Goal: Task Accomplishment & Management: Use online tool/utility

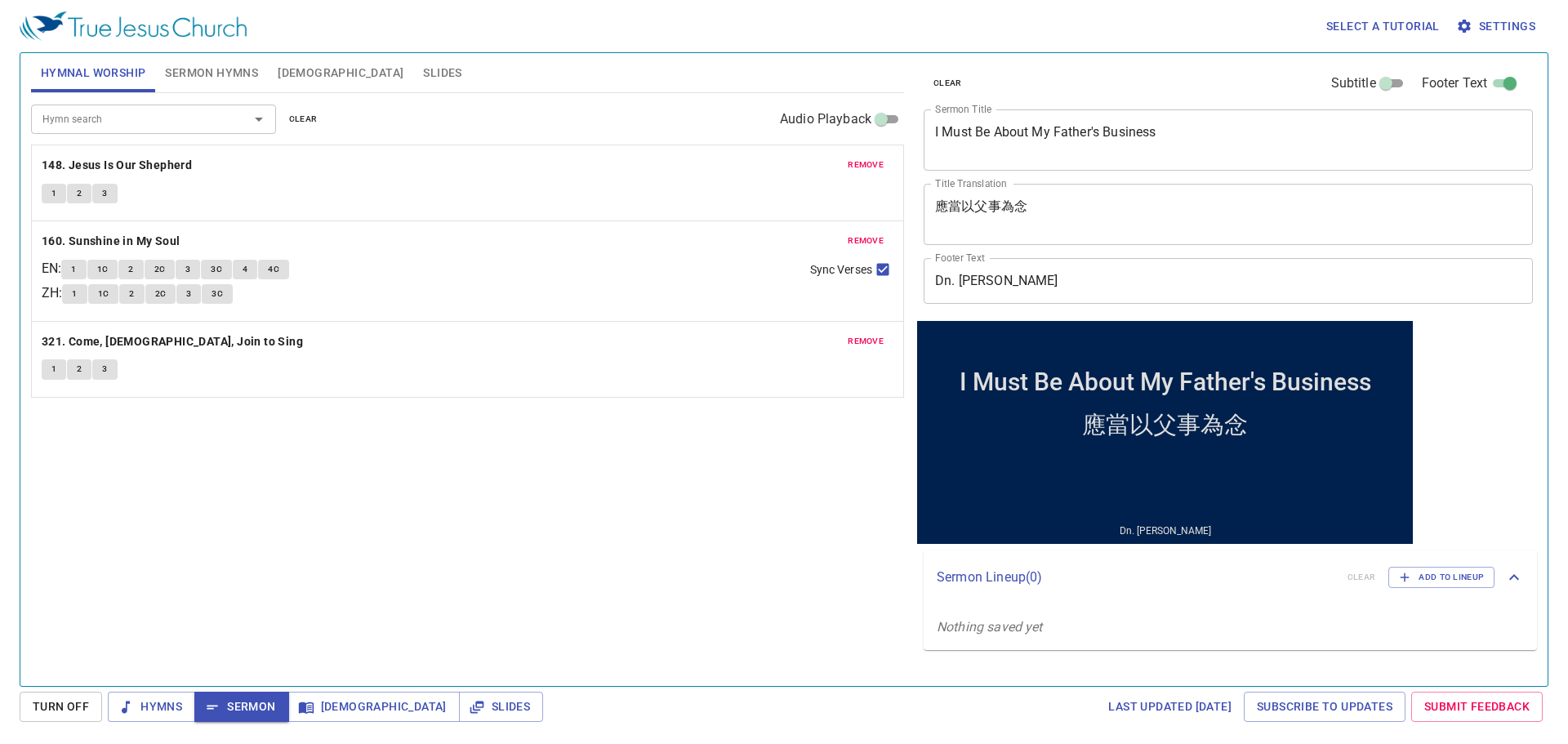
click at [1216, 121] on div "I Must Be About My Father's Business x Sermon Title" at bounding box center [1228, 141] width 609 height 61
click at [1198, 133] on textarea "I Must Be About My Father's Business" at bounding box center [1228, 139] width 586 height 31
click at [1185, 136] on textarea "I Must Be About My Father's Business" at bounding box center [1228, 139] width 586 height 31
